Goal: Navigation & Orientation: Find specific page/section

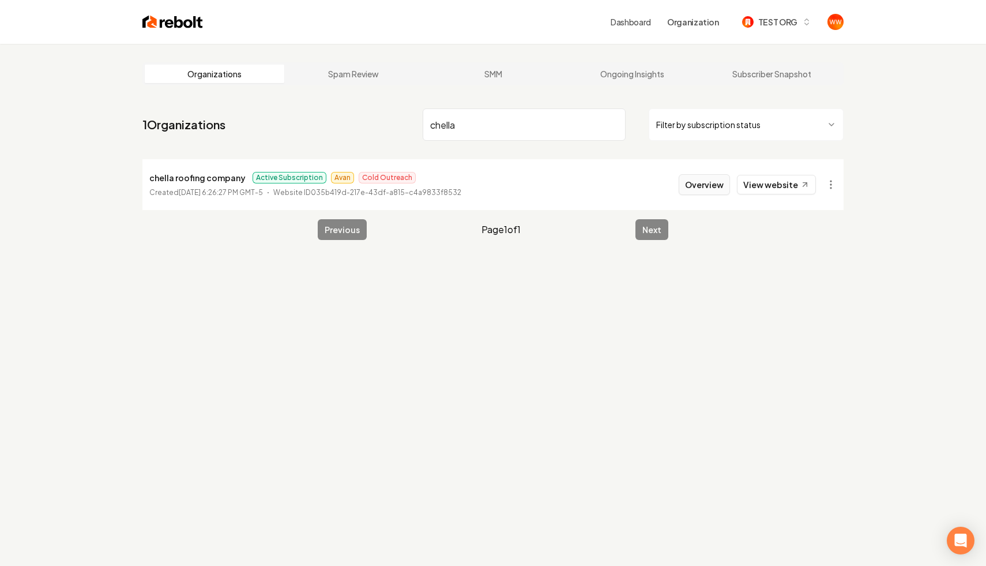
type input "chella"
click at [706, 178] on button "Overview" at bounding box center [703, 184] width 51 height 21
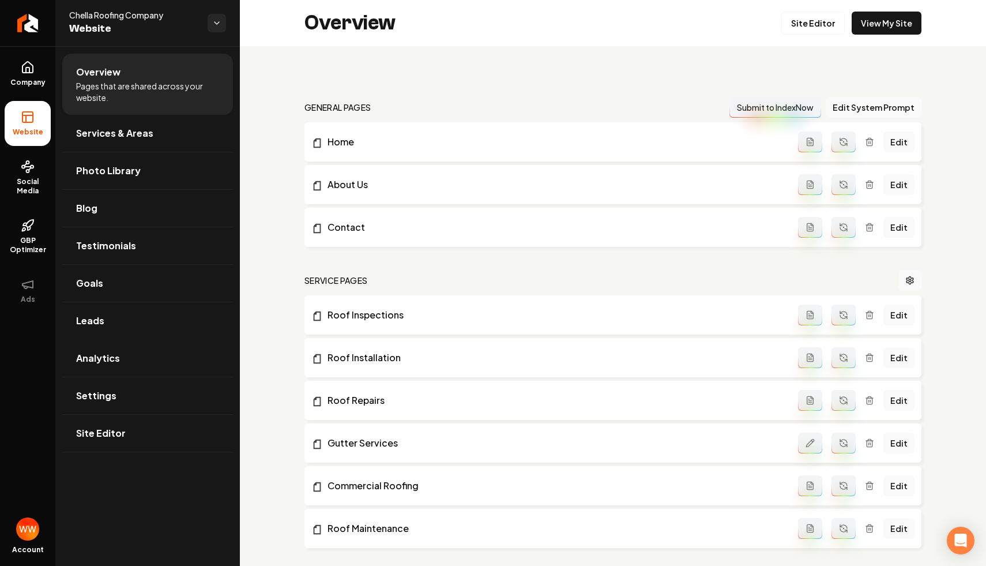
click at [167, 357] on link "Analytics" at bounding box center [147, 358] width 171 height 37
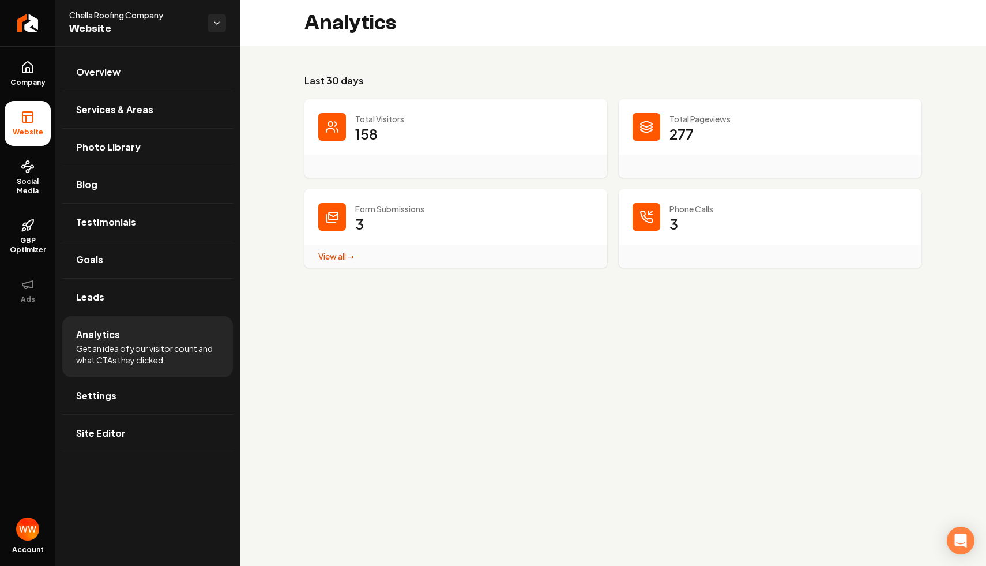
click at [480, 306] on main "Analytics Last 30 days Total Visitors 158 Total Pageviews 277 Form Submissions …" at bounding box center [613, 283] width 746 height 566
click at [150, 179] on link "Blog" at bounding box center [147, 184] width 171 height 37
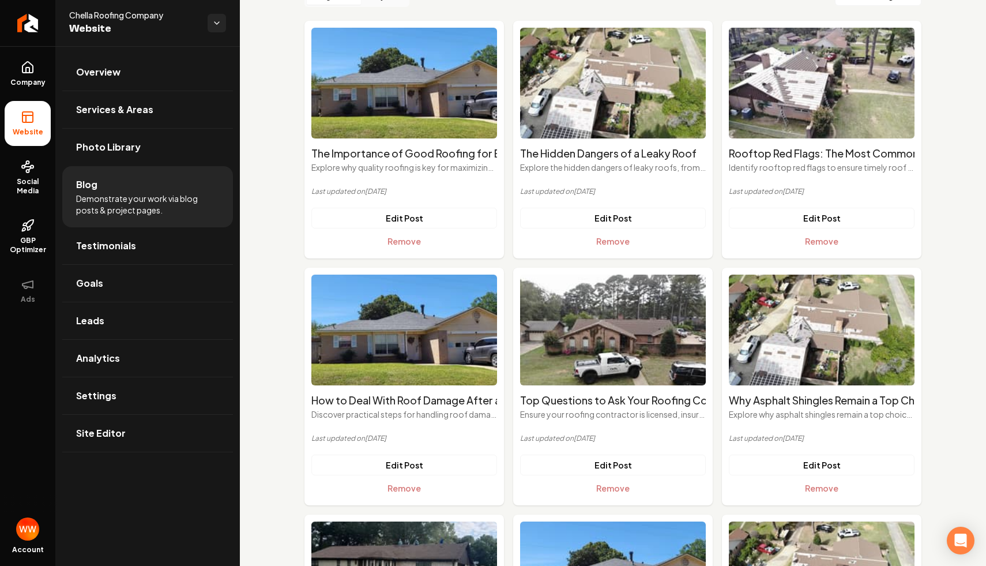
scroll to position [133, 0]
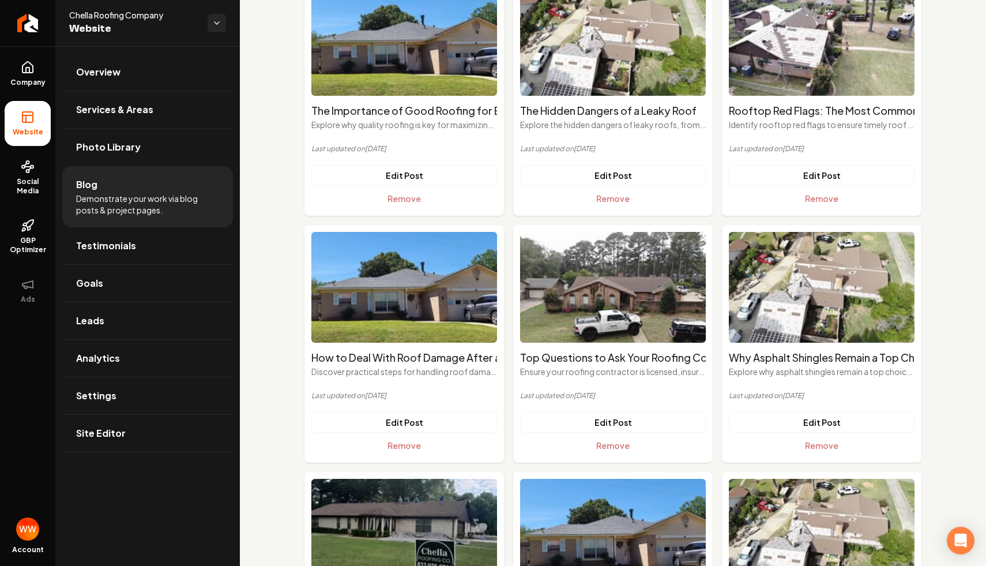
click at [583, 359] on h2 "Top Questions to Ask Your Roofing Contractor Before Hiring" at bounding box center [613, 357] width 186 height 16
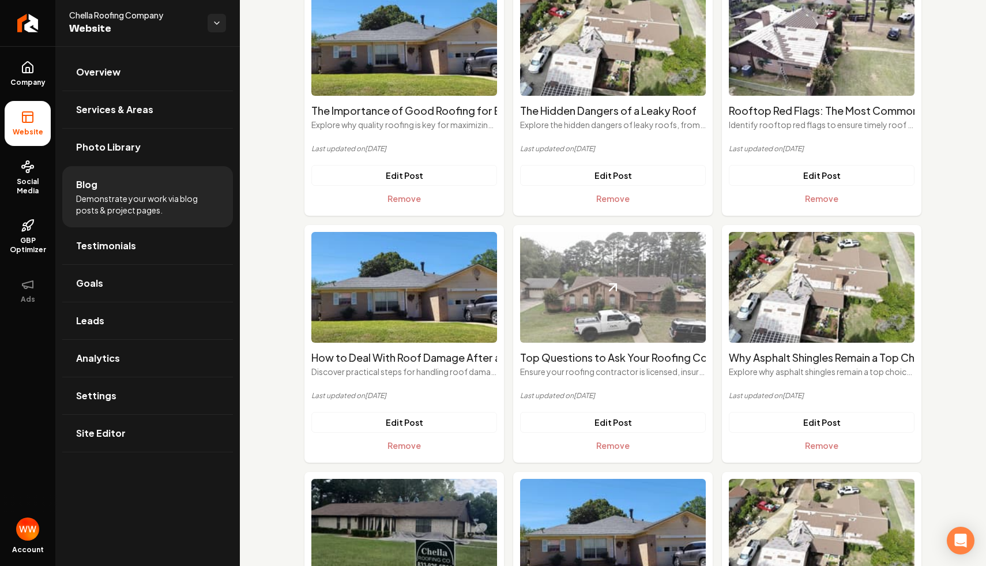
click at [620, 323] on img "Main content area" at bounding box center [613, 287] width 186 height 111
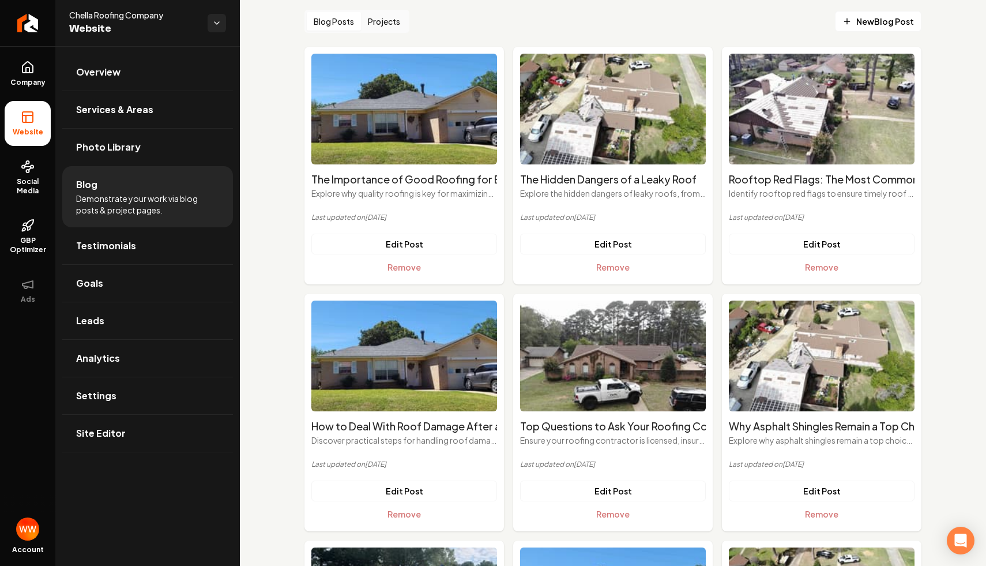
scroll to position [0, 0]
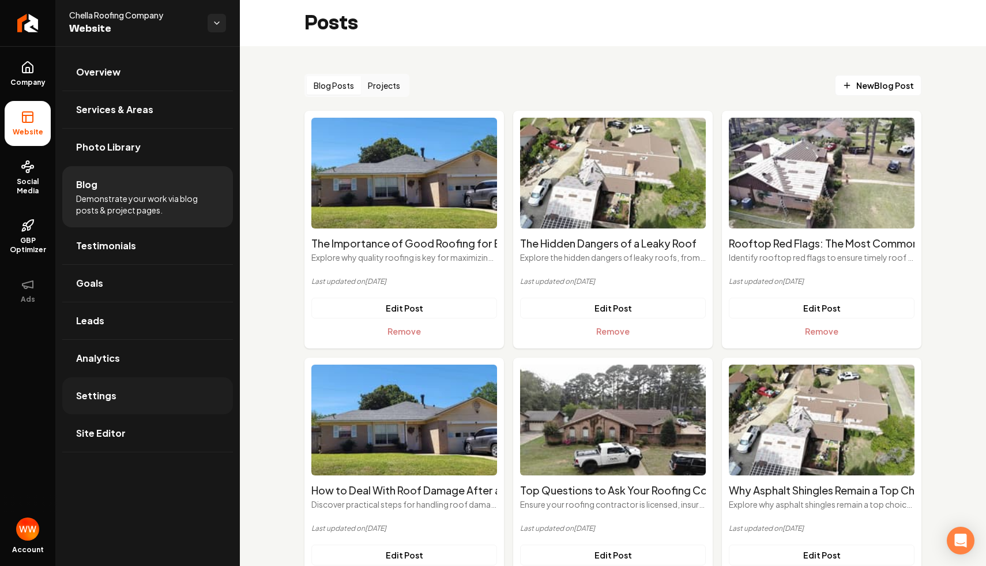
click at [141, 413] on link "Settings" at bounding box center [147, 395] width 171 height 37
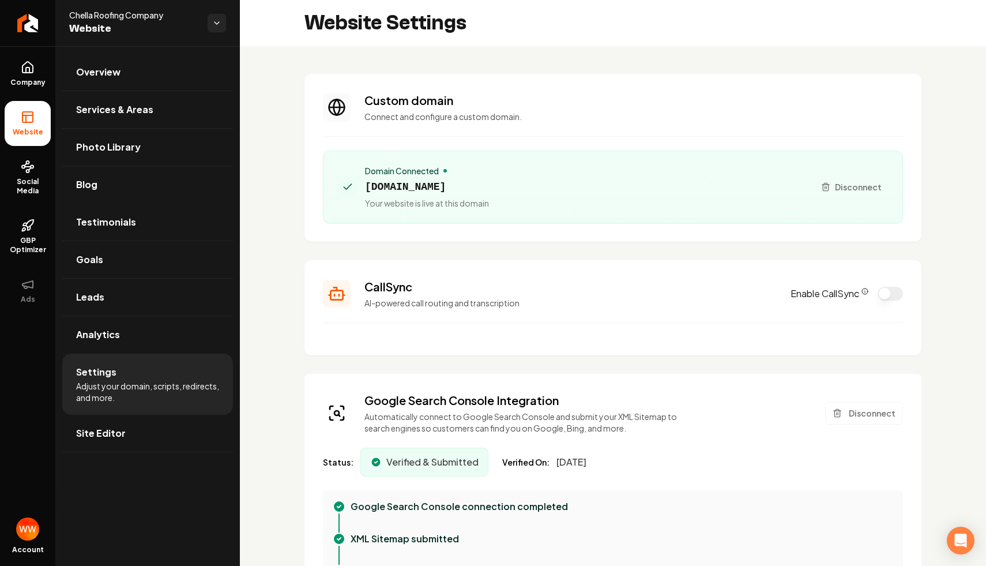
click at [491, 189] on div "Domain Connected chellaroofing.com Your website is live at this domain" at bounding box center [571, 187] width 468 height 44
